Goal: Task Accomplishment & Management: Manage account settings

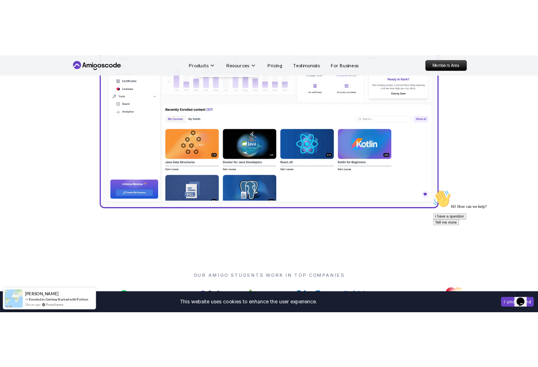
scroll to position [454, 0]
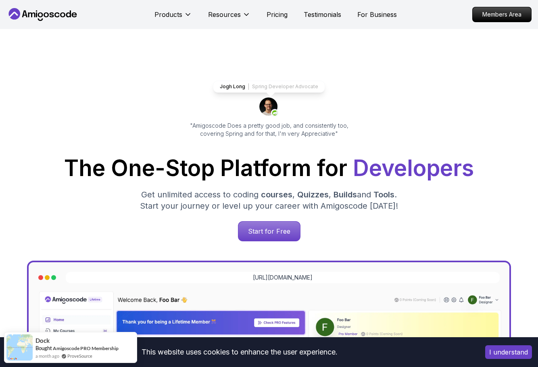
click at [489, 13] on p "Members Area" at bounding box center [501, 14] width 58 height 15
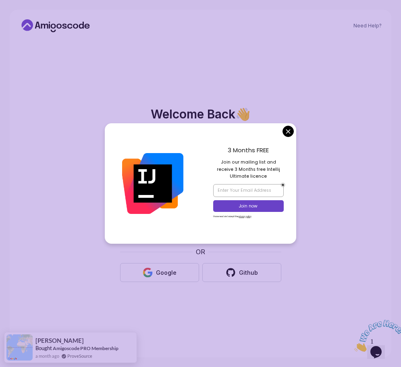
click at [281, 131] on div "3 Months FREE Join our mailing list and receive 3 Months free Intellij Ultimate…" at bounding box center [248, 183] width 96 height 120
click at [287, 130] on body "Need Help? Welcome Back 👋 Welcome back! Please enter your details. Email * Sign…" at bounding box center [200, 183] width 401 height 367
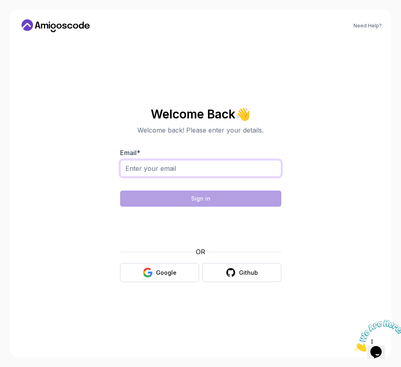
click at [214, 173] on input "Email *" at bounding box center [200, 168] width 161 height 17
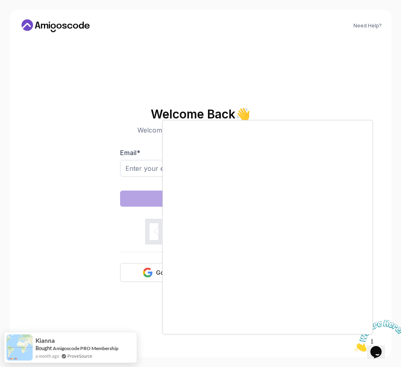
click at [318, 50] on div at bounding box center [200, 183] width 401 height 367
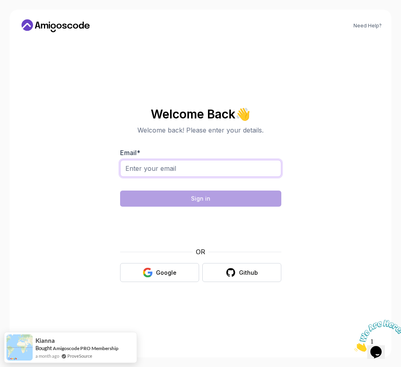
click at [221, 172] on input "Email *" at bounding box center [200, 168] width 161 height 17
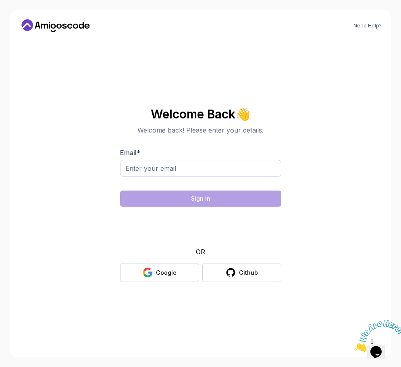
click at [185, 272] on button "Google" at bounding box center [159, 272] width 79 height 19
click at [76, 29] on icon at bounding box center [55, 25] width 73 height 13
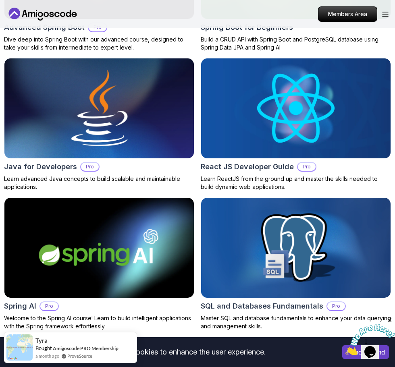
scroll to position [893, 0]
